Goal: Register for event/course

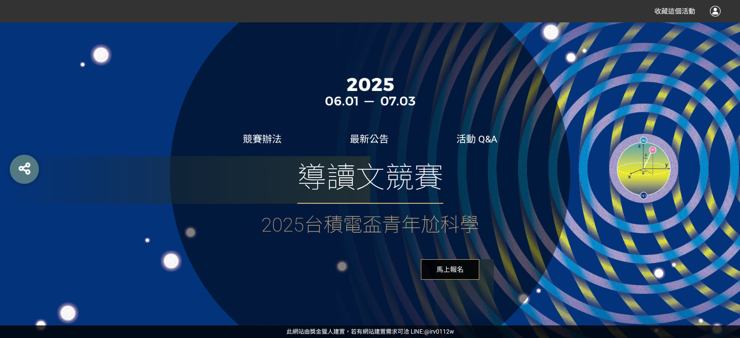
click at [398, 227] on span "2025台積電盃青年尬科學" at bounding box center [370, 225] width 218 height 23
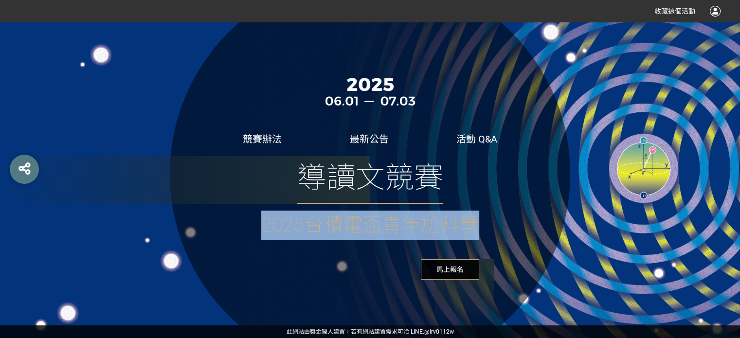
click at [398, 227] on span "2025台積電盃青年尬科學" at bounding box center [370, 225] width 218 height 23
copy span "2025台積電盃青年尬科學"
click at [463, 224] on span "2025台積電盃青年尬科學" at bounding box center [370, 225] width 218 height 23
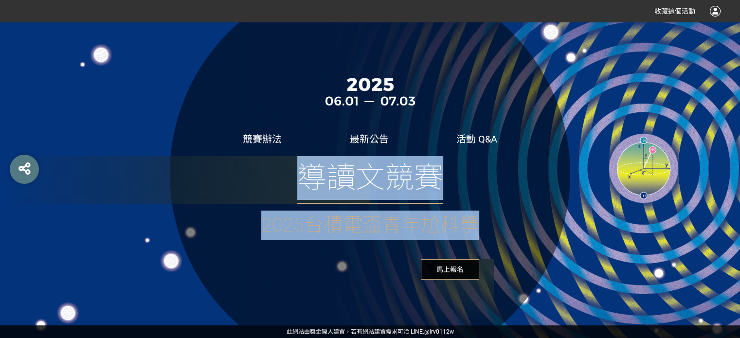
drag, startPoint x: 477, startPoint y: 225, endPoint x: 313, endPoint y: 186, distance: 168.4
click at [313, 186] on div "導讀文競賽 2025台積電盃青年尬科學 馬上報名" at bounding box center [370, 218] width 218 height 124
copy div "導讀文競賽 2025台積電盃青年尬科學"
